Goal: Transaction & Acquisition: Download file/media

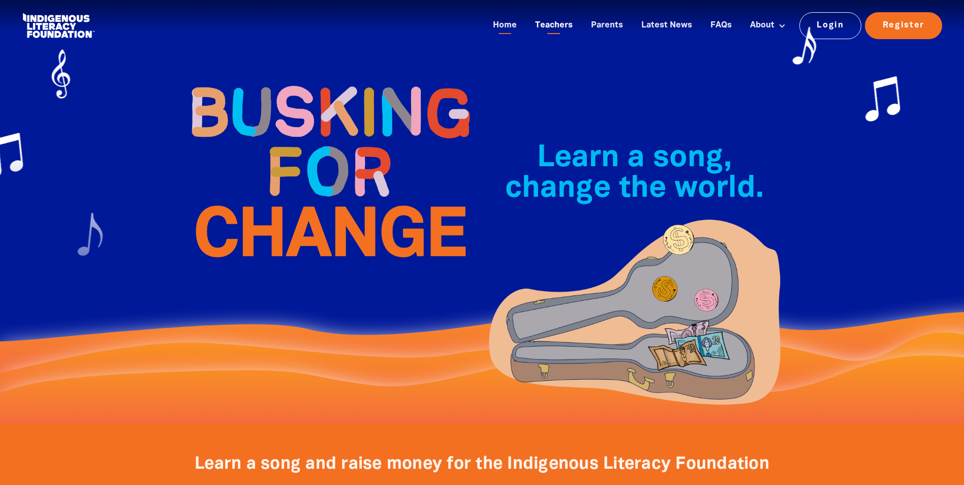
click at [564, 24] on link "Teachers" at bounding box center [554, 25] width 50 height 17
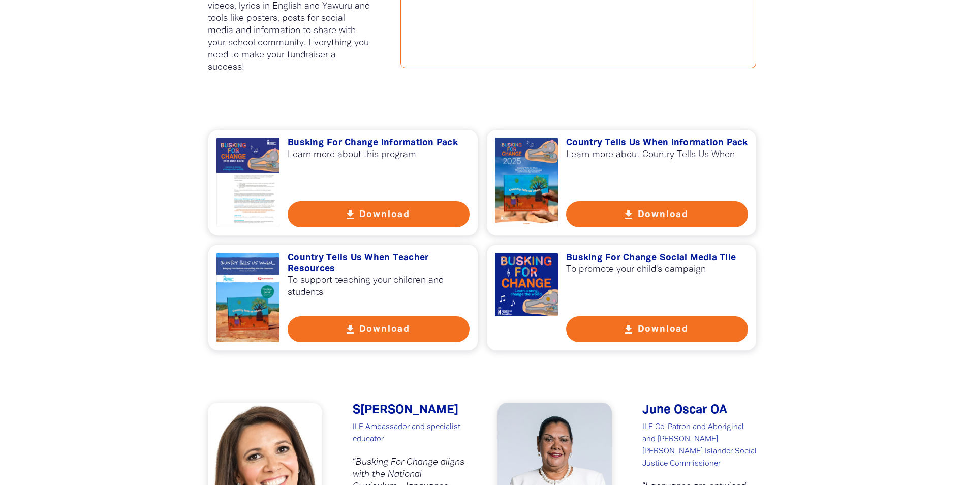
scroll to position [661, 0]
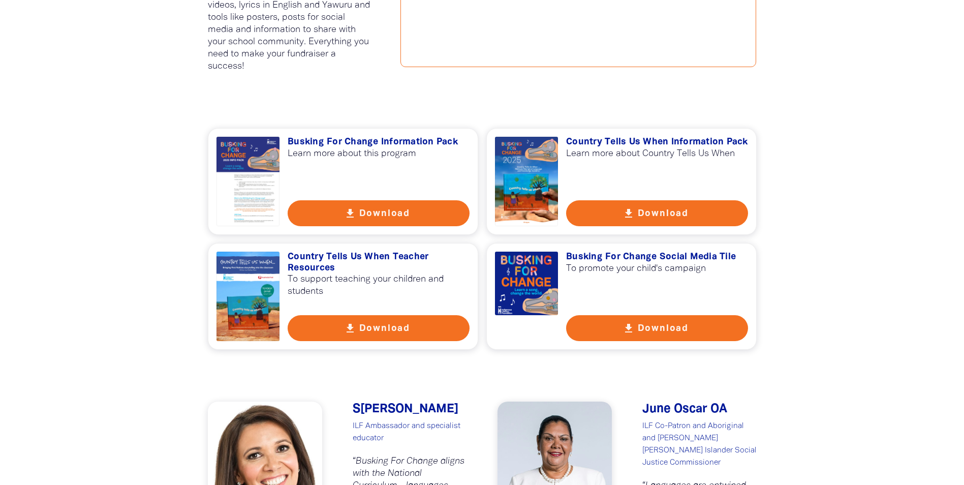
click at [413, 210] on button "get_app Download" at bounding box center [379, 213] width 182 height 26
click at [586, 217] on button "get_app Download" at bounding box center [657, 213] width 182 height 26
click at [672, 326] on button "get_app Download" at bounding box center [657, 328] width 182 height 26
click at [395, 327] on button "get_app Download" at bounding box center [379, 328] width 182 height 26
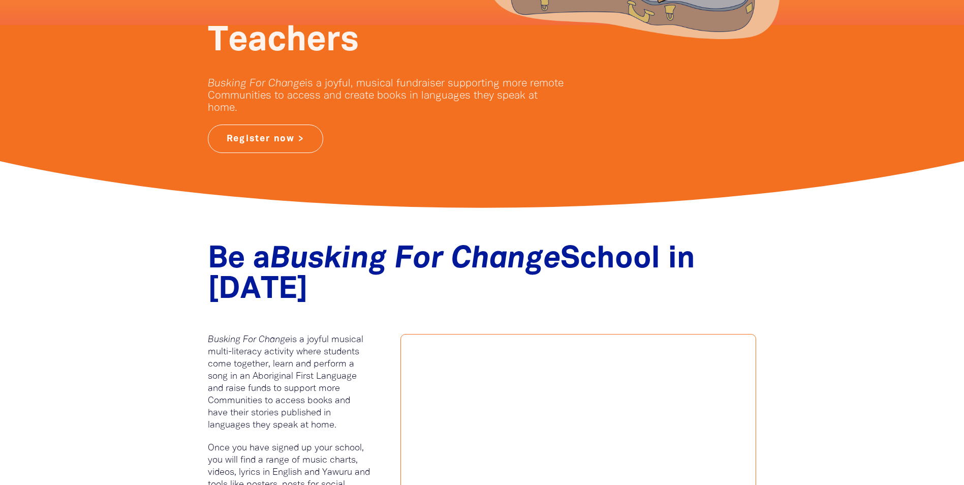
scroll to position [0, 0]
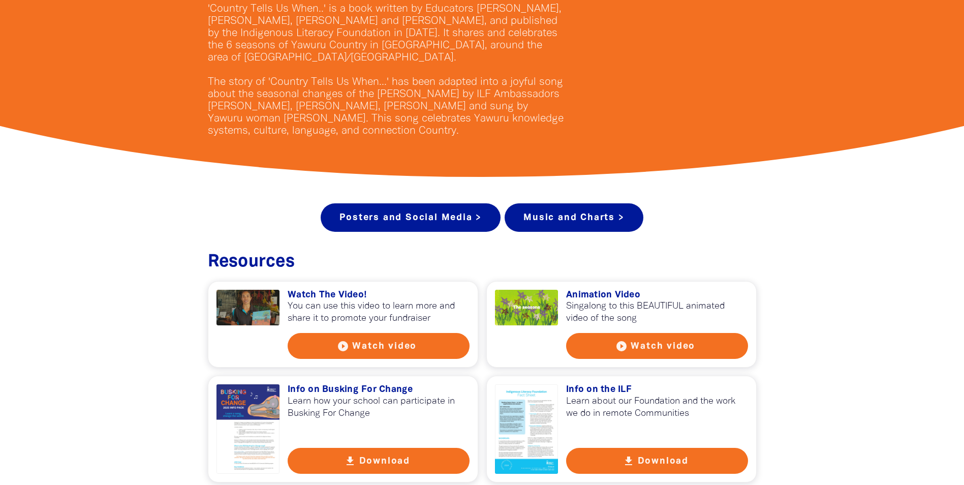
scroll to position [254, 0]
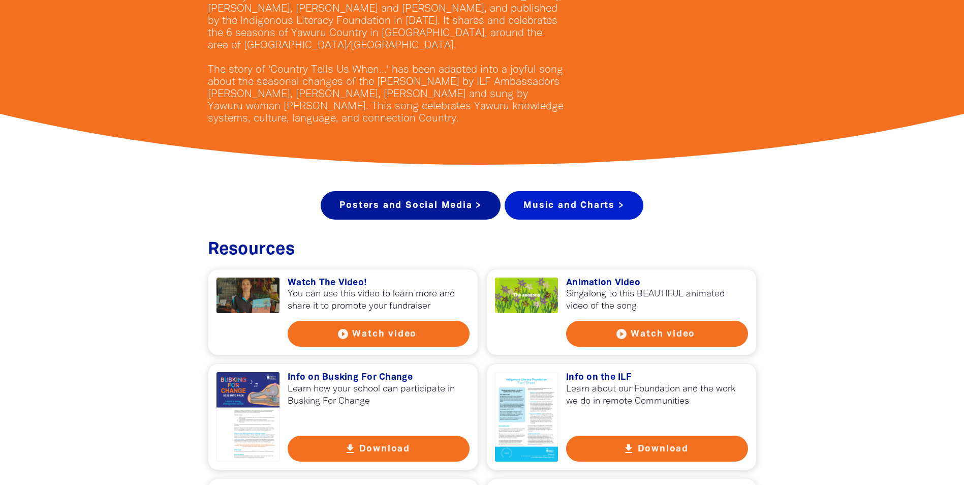
click at [591, 204] on link "Music and Charts >" at bounding box center [574, 205] width 138 height 28
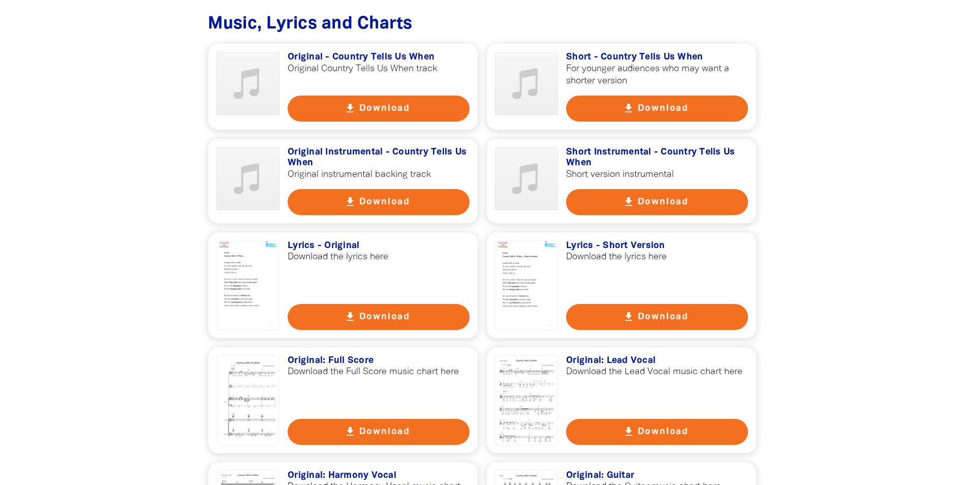
click at [359, 306] on button "get_app Download" at bounding box center [379, 317] width 182 height 26
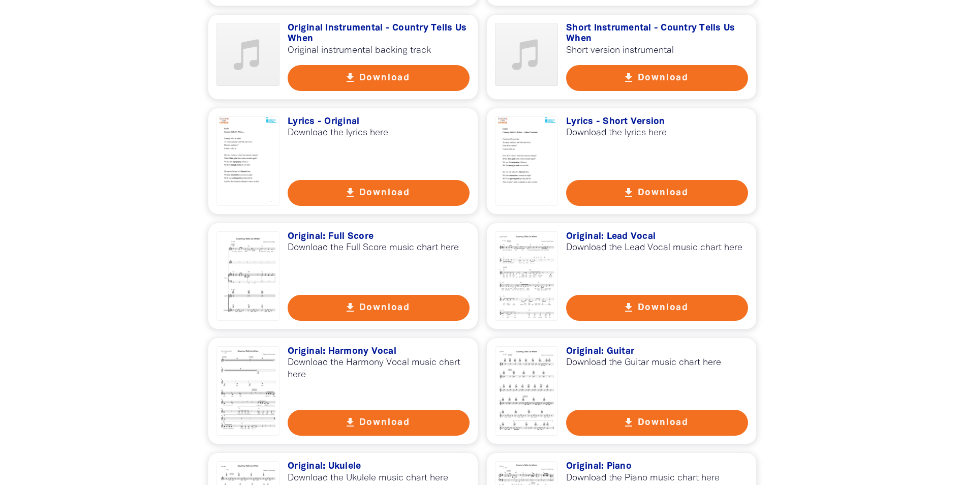
scroll to position [2072, 0]
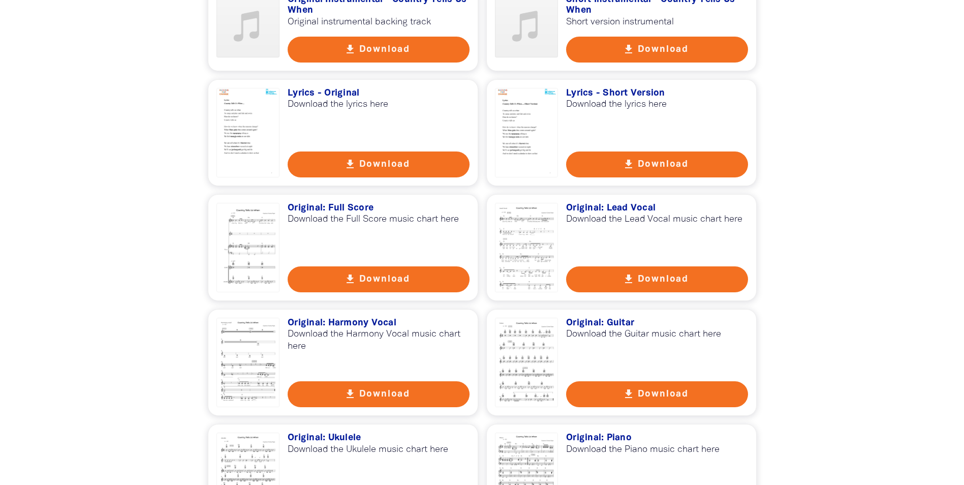
click at [641, 381] on button "get_app Download" at bounding box center [657, 394] width 182 height 26
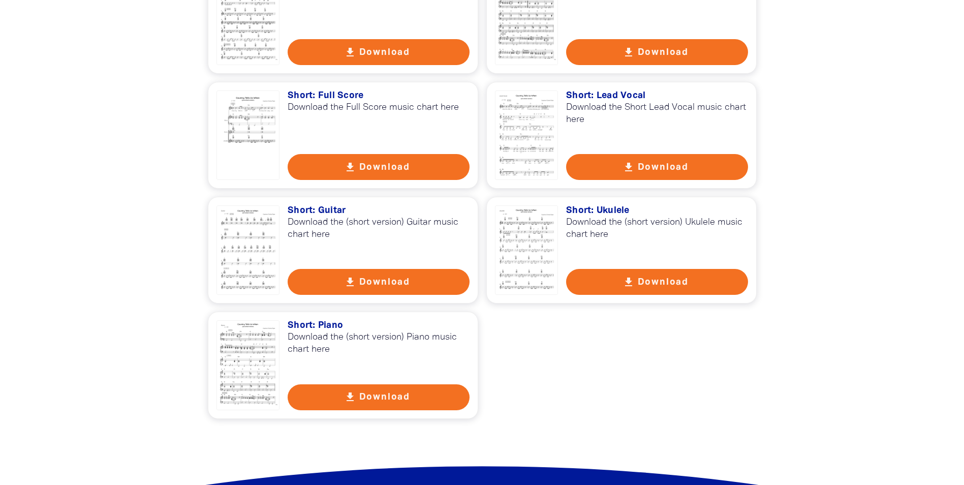
scroll to position [2529, 0]
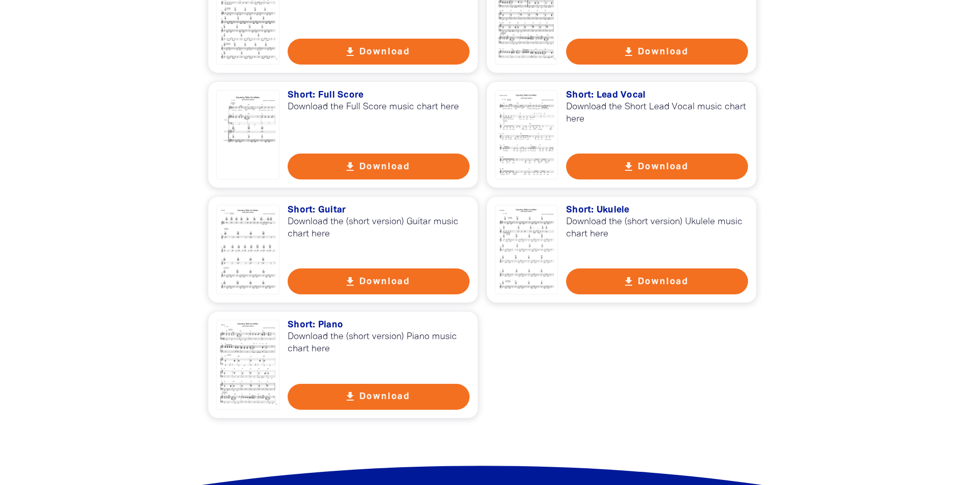
click at [409, 384] on button "get_app Download" at bounding box center [379, 397] width 182 height 26
